Goal: Communication & Community: Participate in discussion

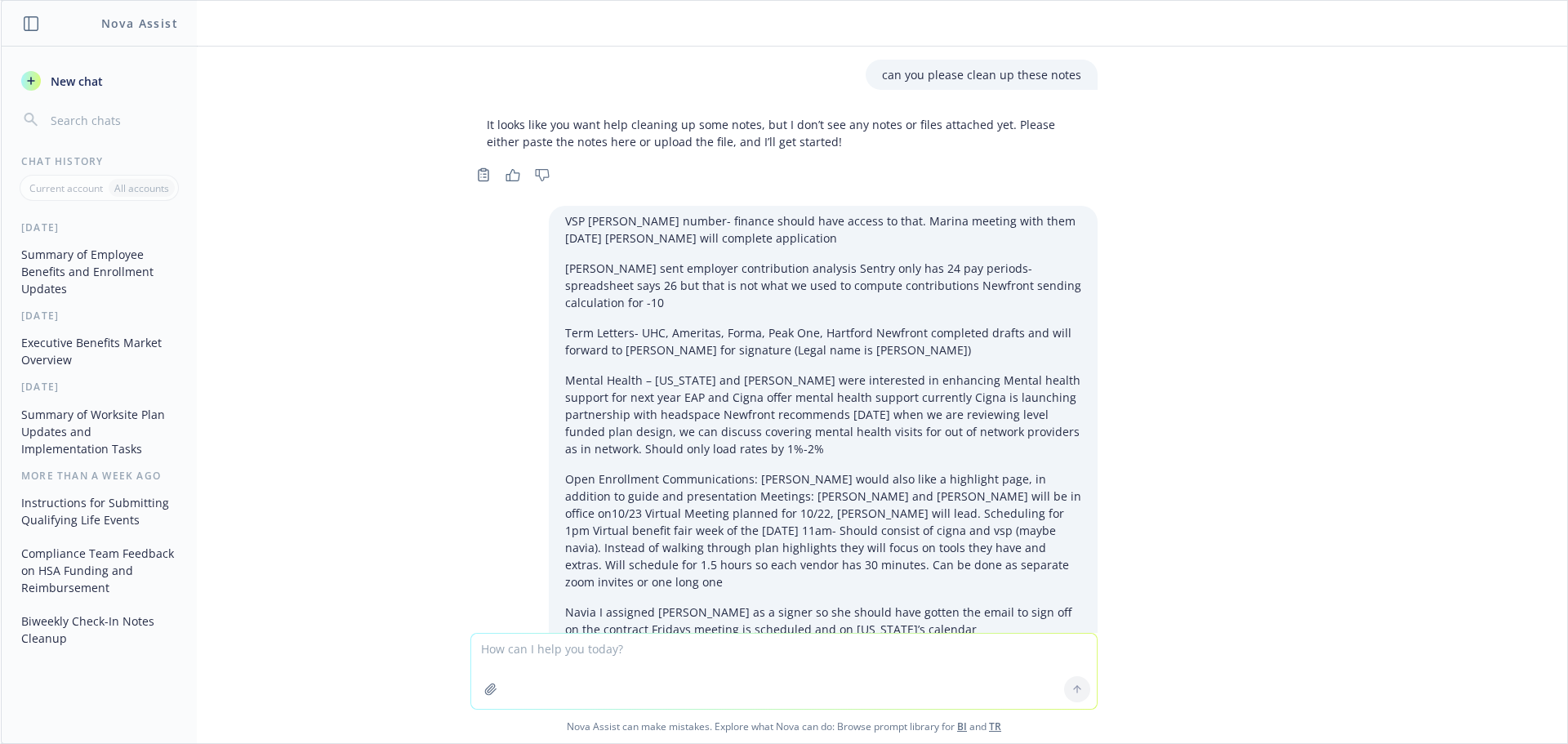
scroll to position [511, 0]
